Goal: Task Accomplishment & Management: Use online tool/utility

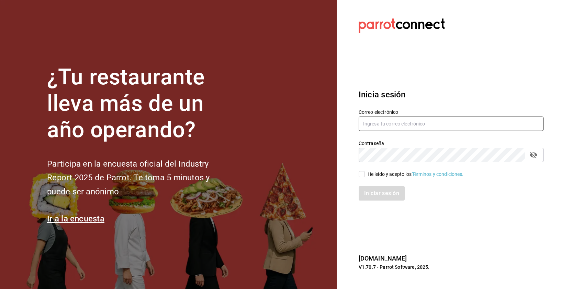
type input "[PERSON_NAME][EMAIL_ADDRESS][DOMAIN_NAME]"
click at [364, 174] on input "He leído y acepto los Términos y condiciones." at bounding box center [361, 174] width 6 height 6
checkbox input "true"
click at [376, 195] on button "Iniciar sesión" at bounding box center [381, 193] width 47 height 14
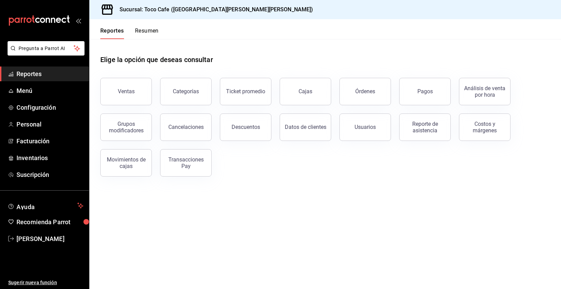
click at [260, 59] on div "Elige la opción que deseas consultar" at bounding box center [324, 54] width 449 height 31
click at [380, 55] on div "Elige la opción que deseas consultar" at bounding box center [324, 54] width 449 height 31
click at [131, 92] on div "Ventas" at bounding box center [126, 91] width 17 height 7
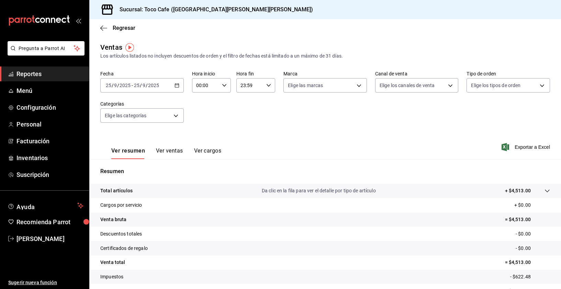
click at [202, 107] on div "Fecha 2025-09-25 25 / 9 / 2025 - 2025-09-25 25 / 9 / 2025 Hora inicio 00:00 Hor…" at bounding box center [324, 101] width 449 height 60
click at [177, 87] on icon "button" at bounding box center [176, 85] width 5 height 5
click at [142, 151] on span "Mes actual" at bounding box center [132, 152] width 53 height 7
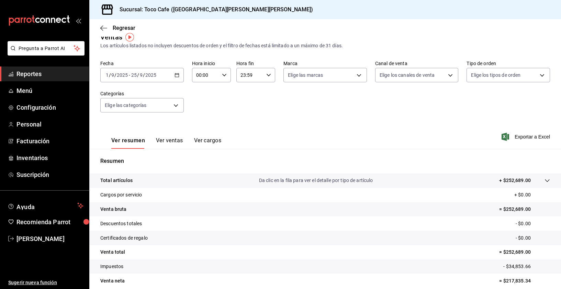
scroll to position [11, 0]
